Goal: Check status: Check status

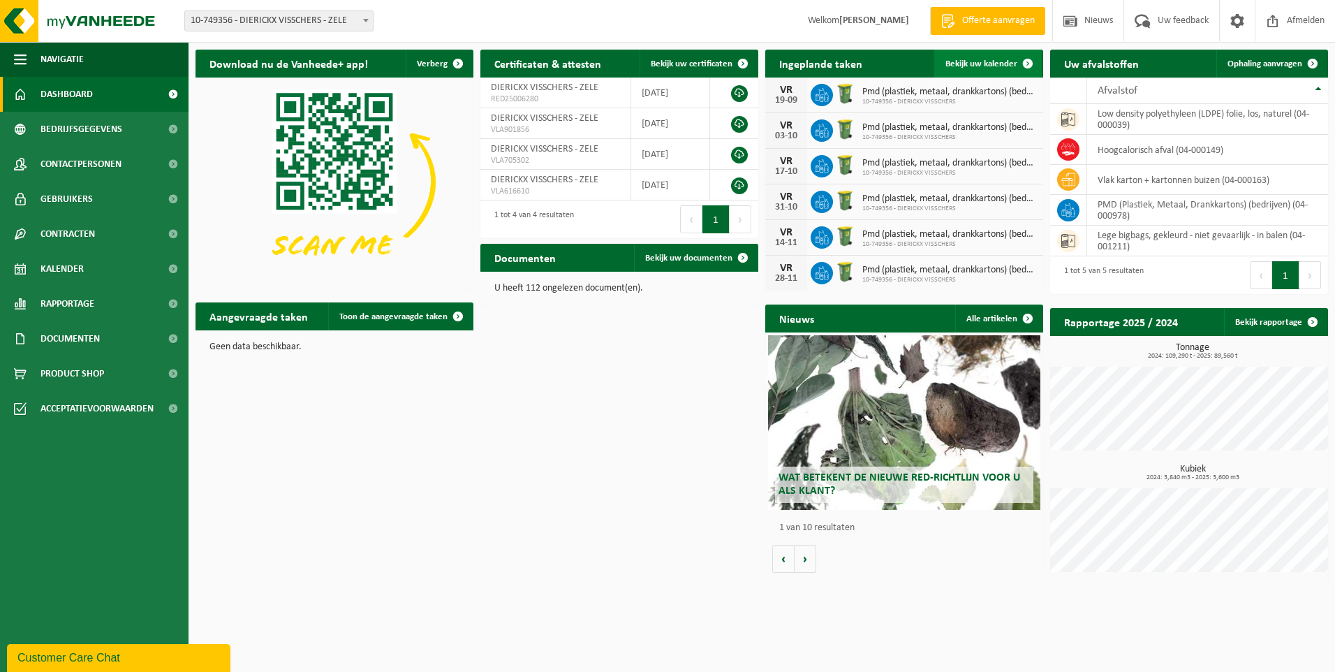
click at [973, 66] on span "Bekijk uw kalender" at bounding box center [982, 63] width 72 height 9
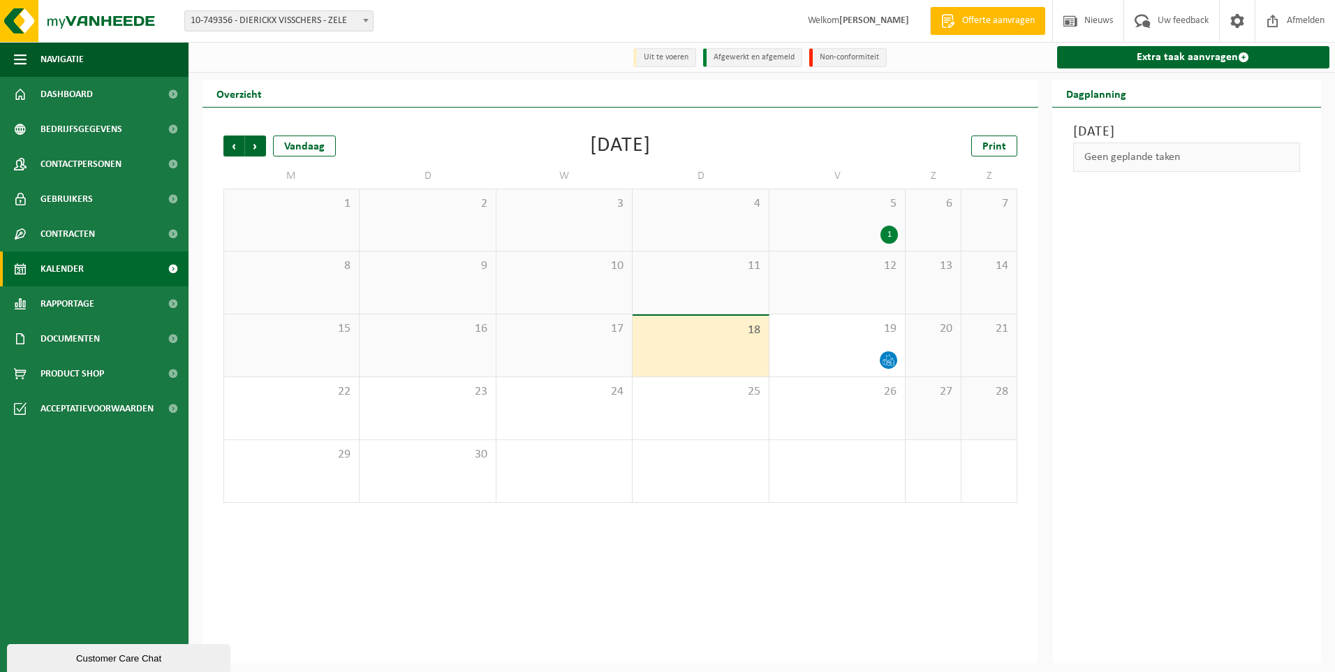
click at [890, 241] on div "1" at bounding box center [889, 235] width 17 height 18
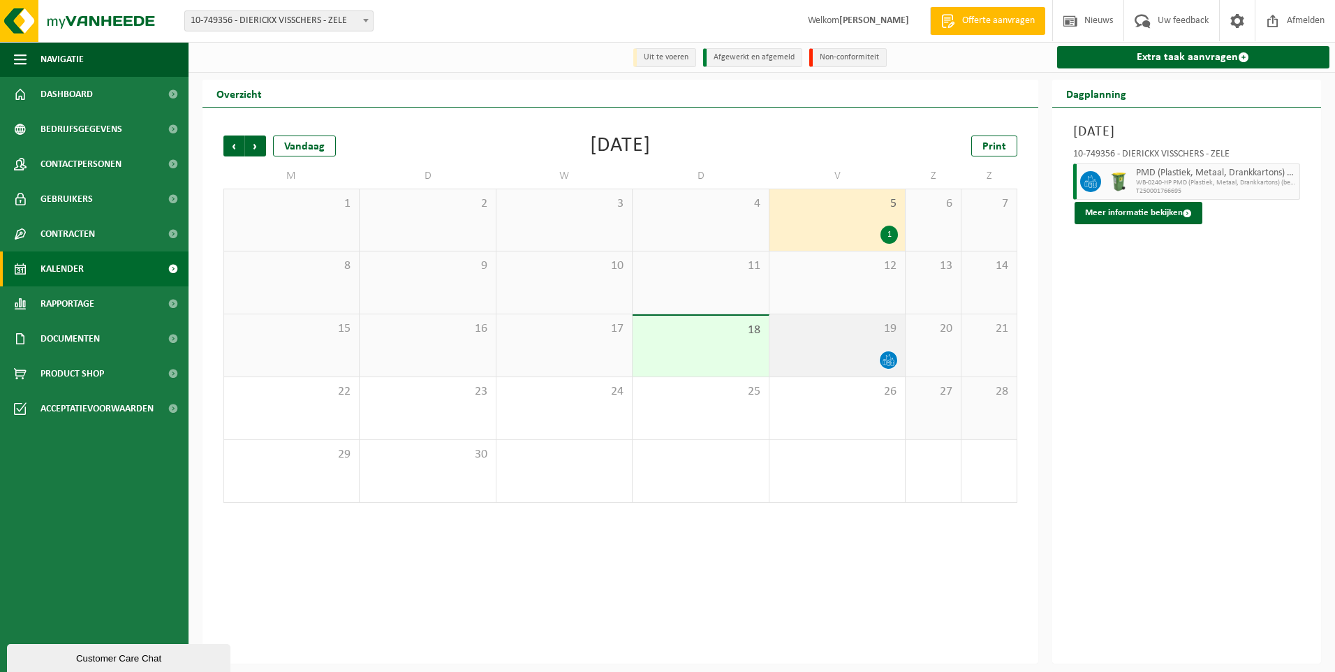
click at [894, 359] on icon at bounding box center [889, 360] width 12 height 12
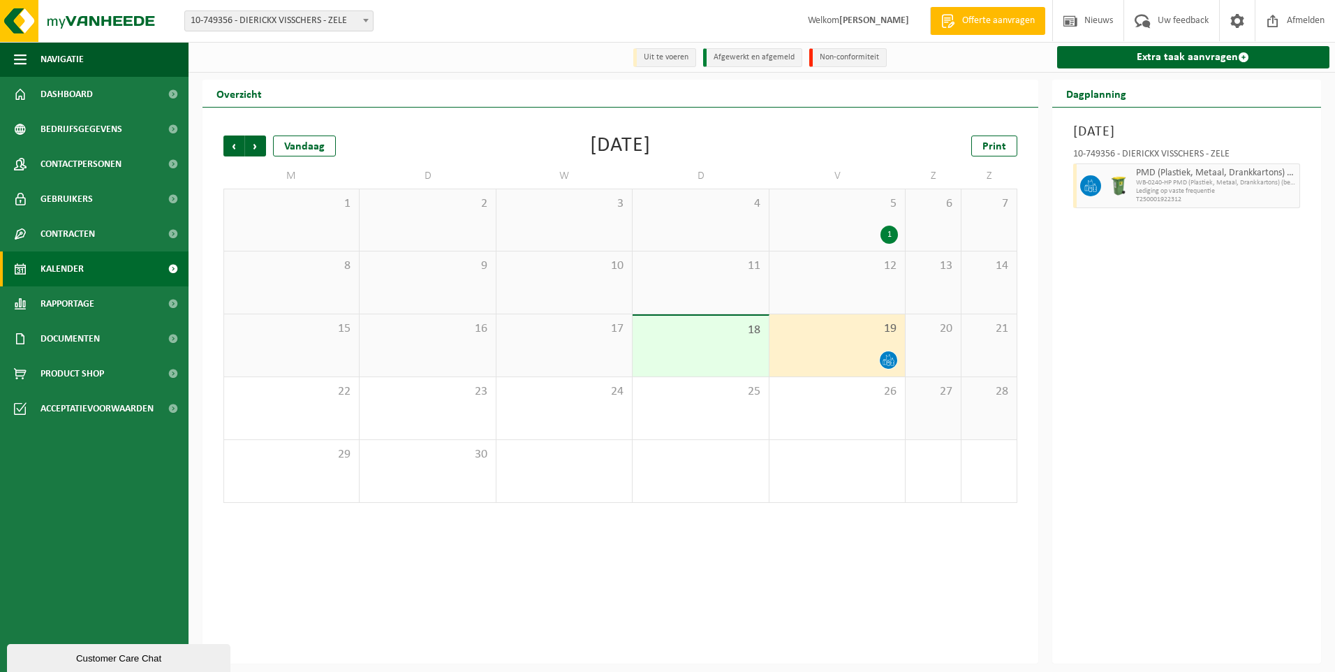
click at [672, 59] on li "Uit te voeren" at bounding box center [664, 57] width 63 height 19
click at [811, 353] on div at bounding box center [838, 360] width 122 height 19
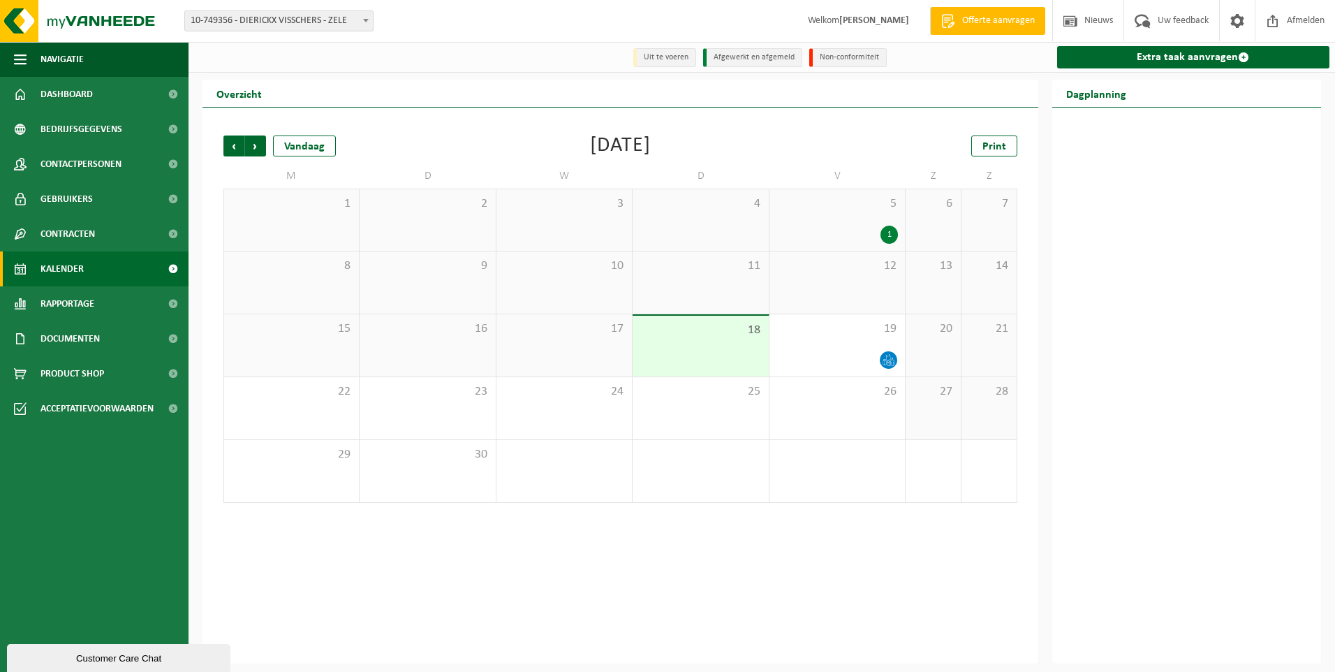
click at [559, 348] on div "17" at bounding box center [564, 345] width 135 height 62
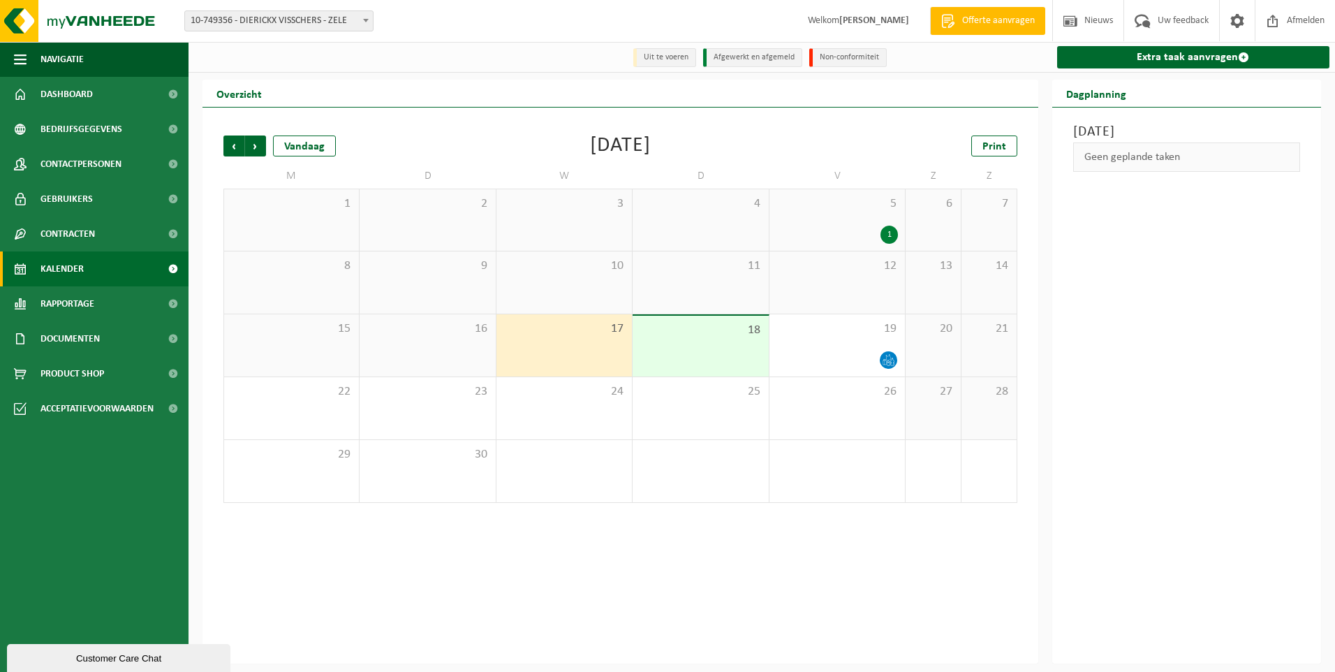
click at [399, 349] on div "16" at bounding box center [427, 345] width 135 height 62
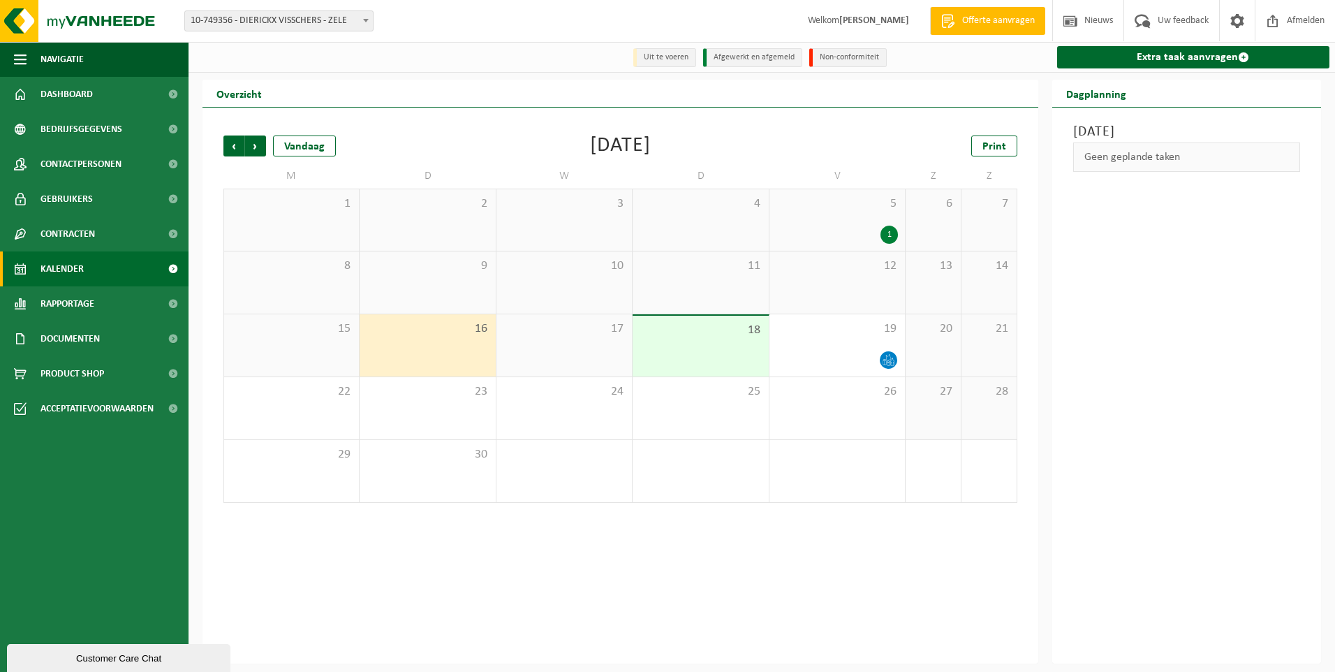
click at [273, 349] on div "15" at bounding box center [291, 345] width 135 height 62
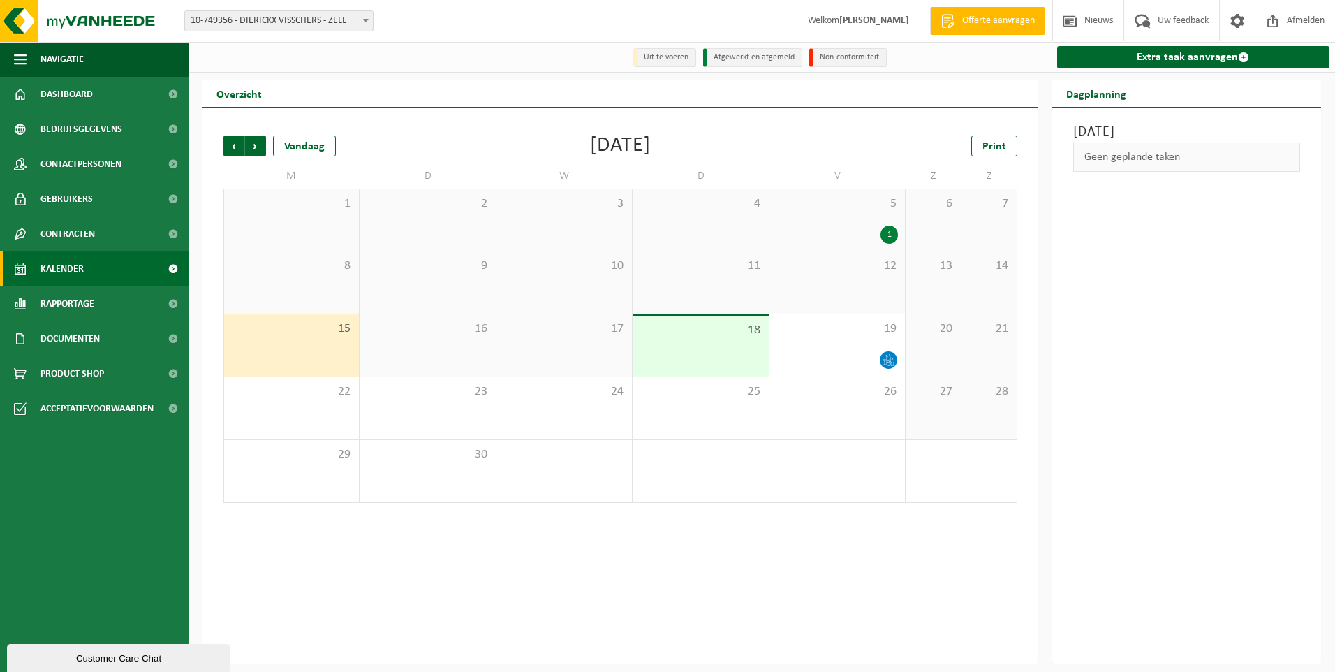
click at [575, 326] on span "17" at bounding box center [564, 328] width 122 height 15
